Goal: Check status: Check status

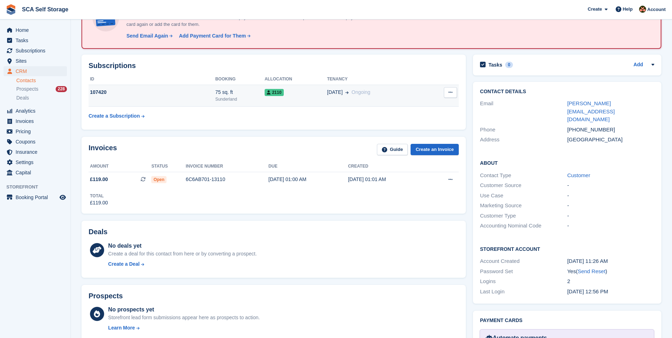
scroll to position [53, 0]
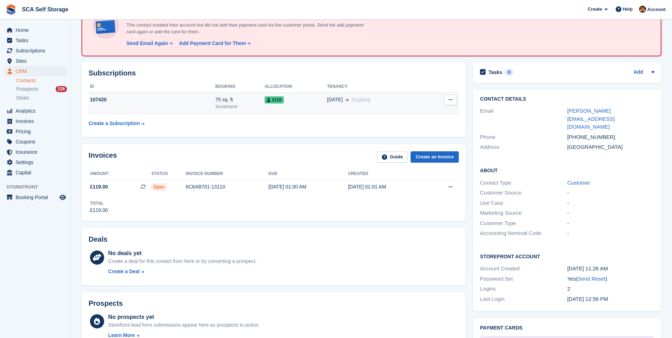
click at [308, 99] on div "2110" at bounding box center [295, 99] width 62 height 7
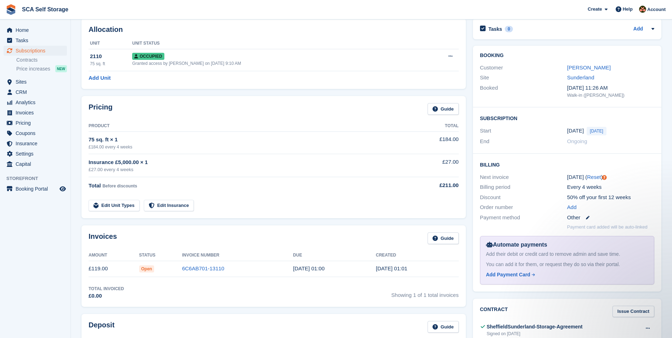
scroll to position [44, 0]
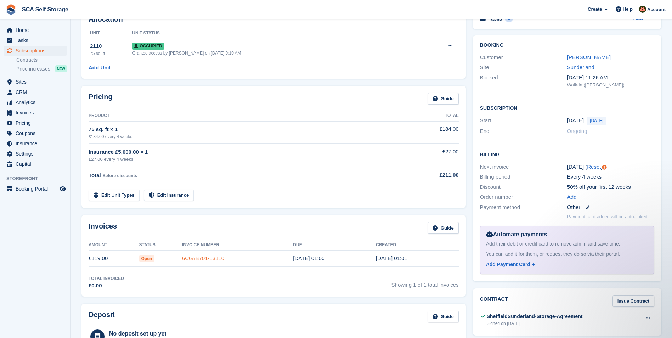
click at [196, 260] on link "6C6AB701-13110" at bounding box center [203, 258] width 42 height 6
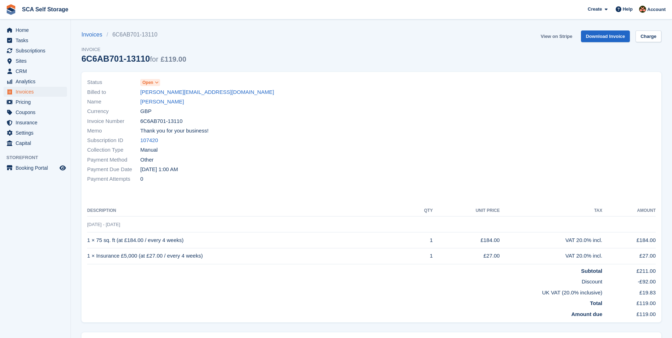
click at [551, 39] on link "View on Stripe" at bounding box center [555, 36] width 37 height 12
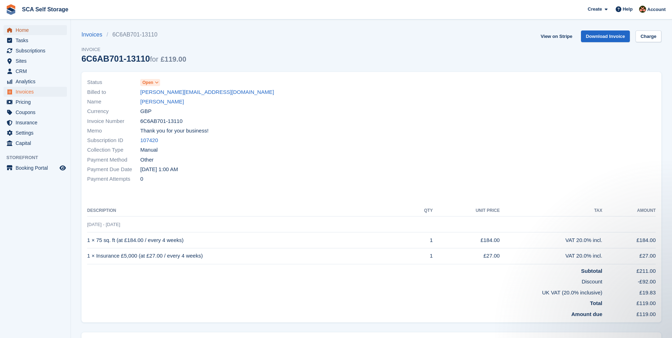
click at [19, 30] on span "Home" at bounding box center [37, 30] width 42 height 10
